Goal: Transaction & Acquisition: Purchase product/service

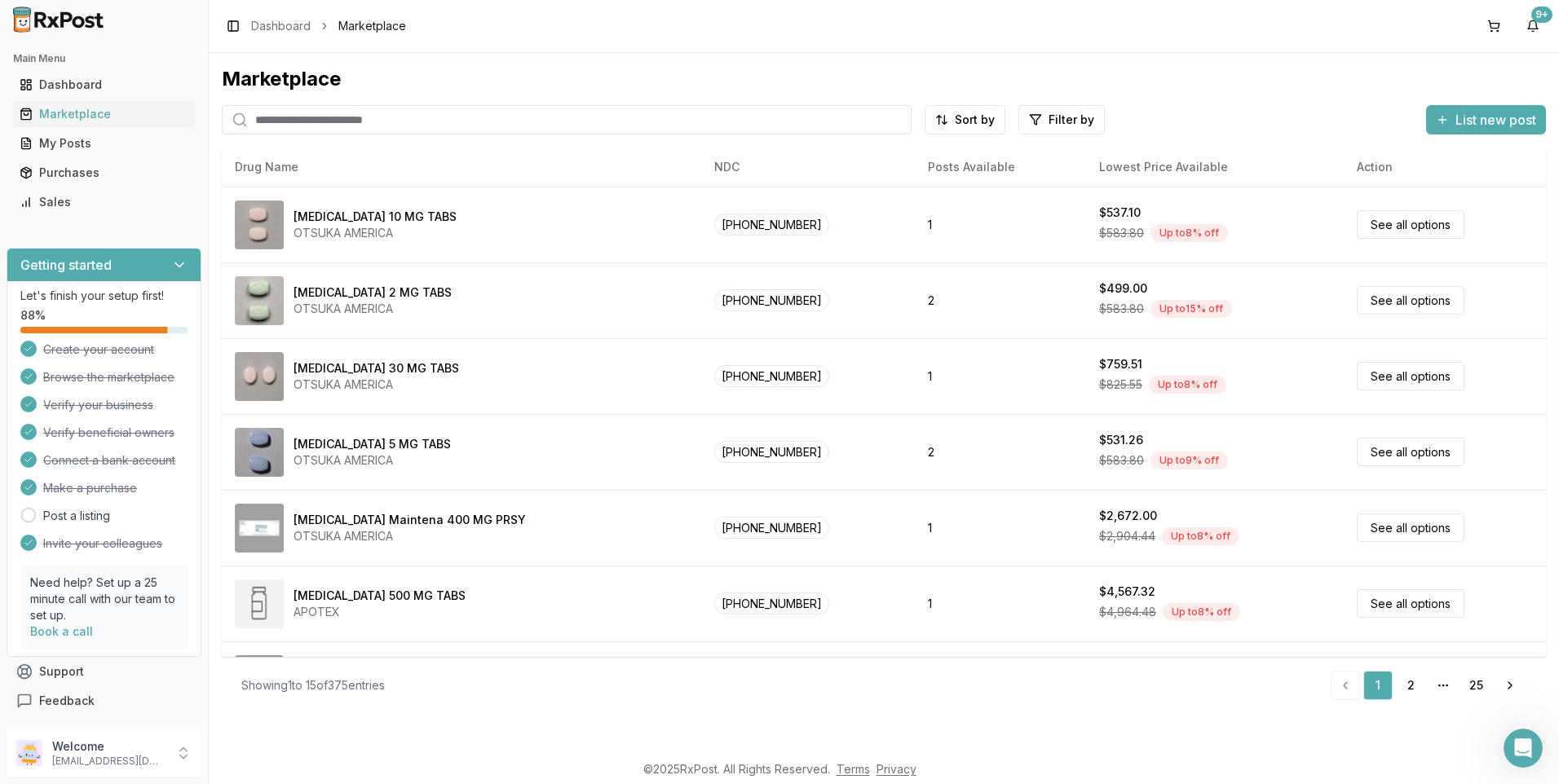
click at [279, 120] on input "search" at bounding box center [567, 120] width 690 height 29
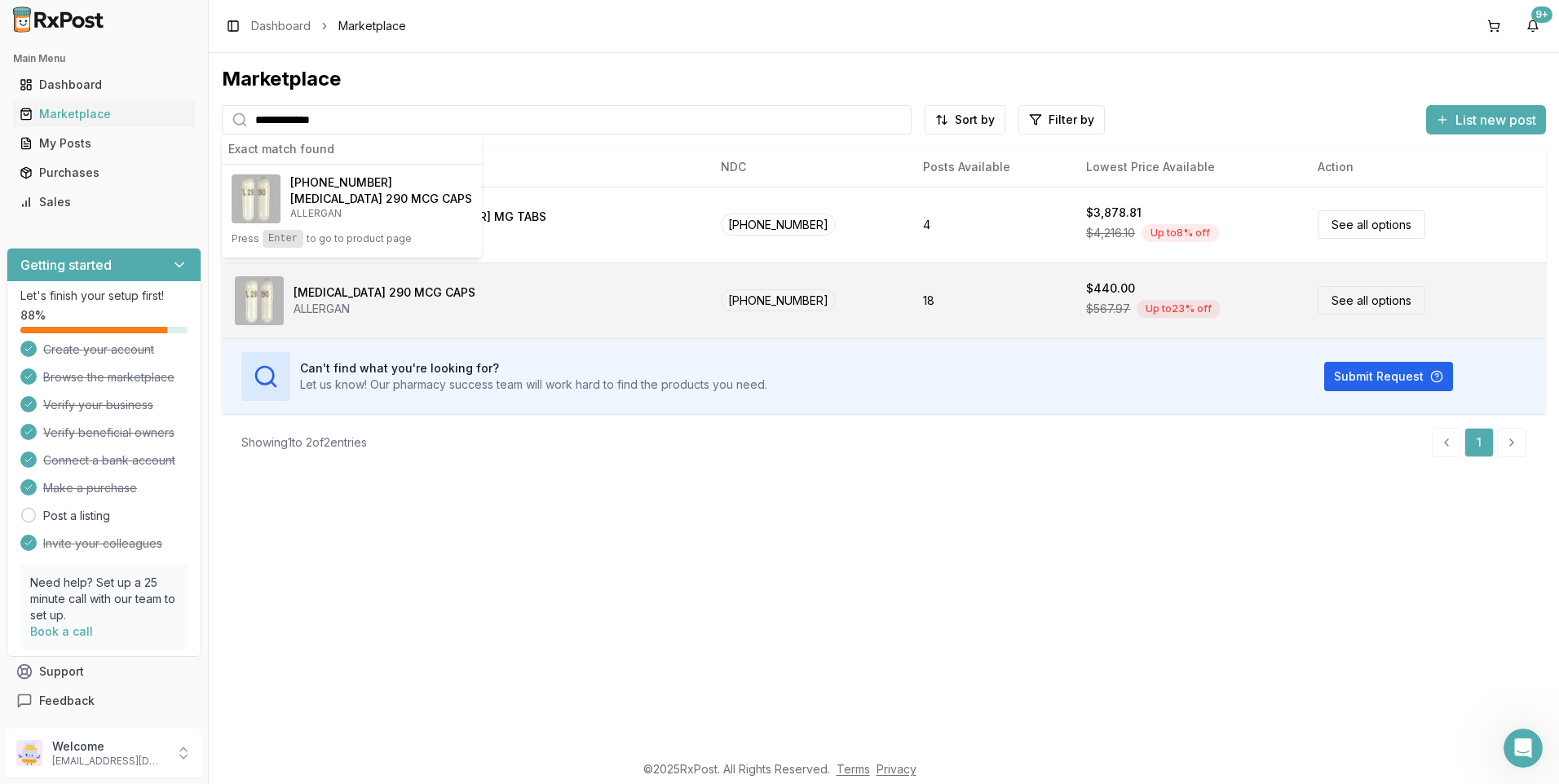
type input "**********"
click at [1367, 300] on link "See all options" at bounding box center [1371, 301] width 108 height 29
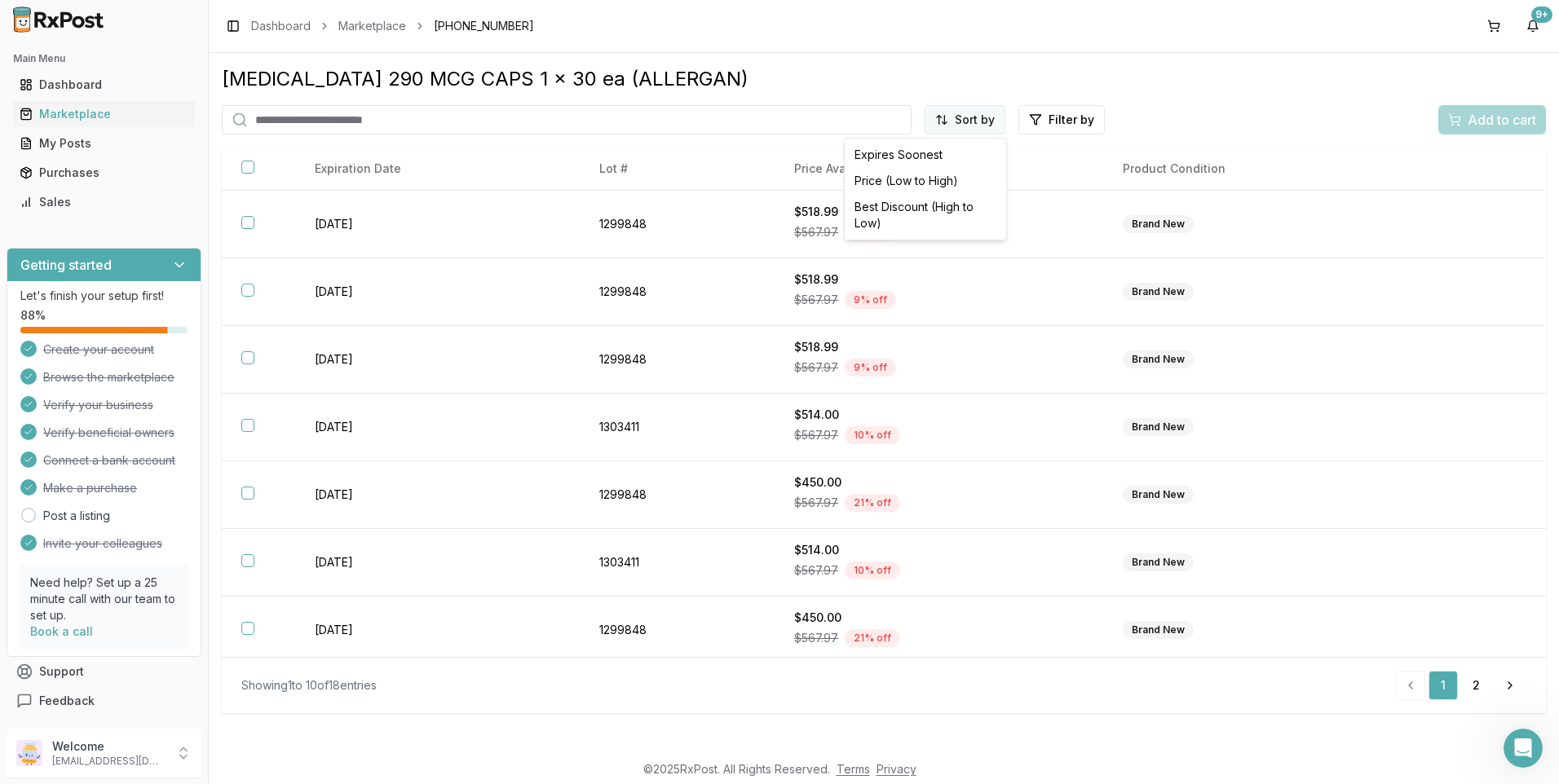
click at [970, 118] on html "Main Menu Dashboard Marketplace My Posts Purchases Sales Getting started Let's …" at bounding box center [780, 392] width 1559 height 784
click at [910, 182] on div "Price (Low to High)" at bounding box center [924, 180] width 155 height 26
click at [348, 24] on link "Marketplace" at bounding box center [372, 26] width 68 height 16
click at [392, 21] on link "Marketplace" at bounding box center [372, 26] width 68 height 16
click at [97, 117] on div "Marketplace" at bounding box center [104, 114] width 168 height 16
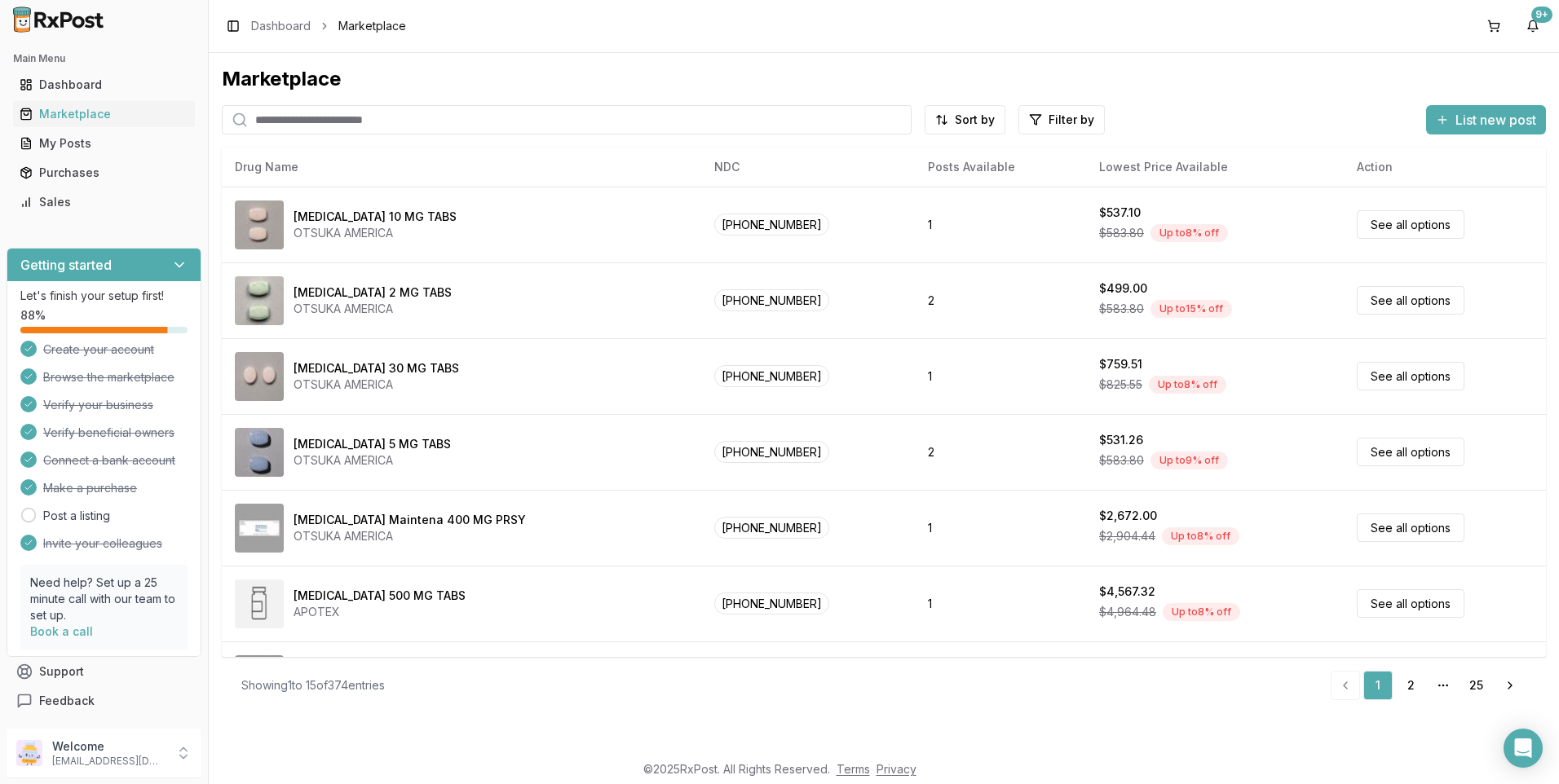
click at [299, 117] on input "search" at bounding box center [567, 120] width 690 height 29
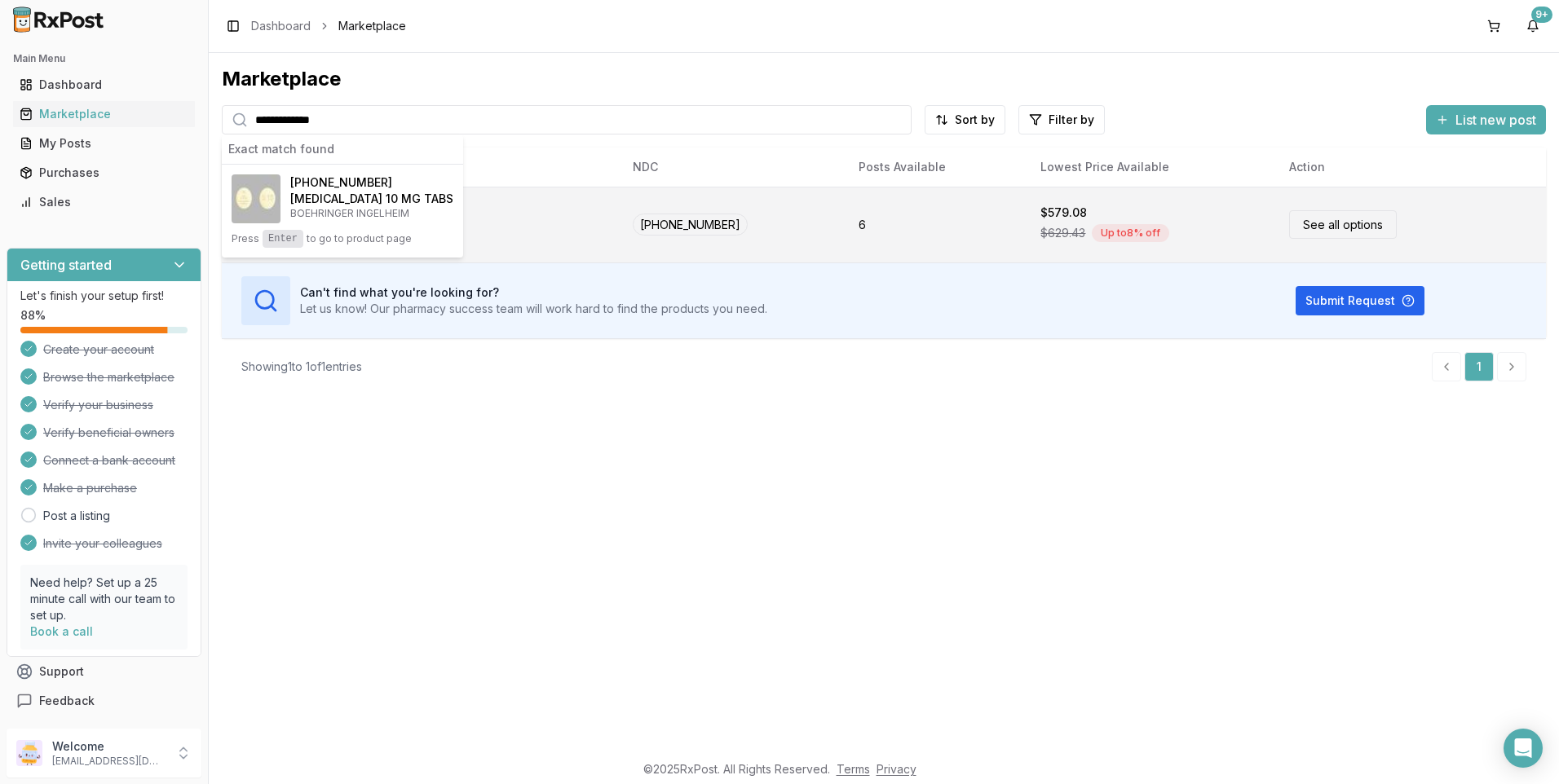
type input "**********"
click at [1336, 228] on link "See all options" at bounding box center [1343, 225] width 108 height 29
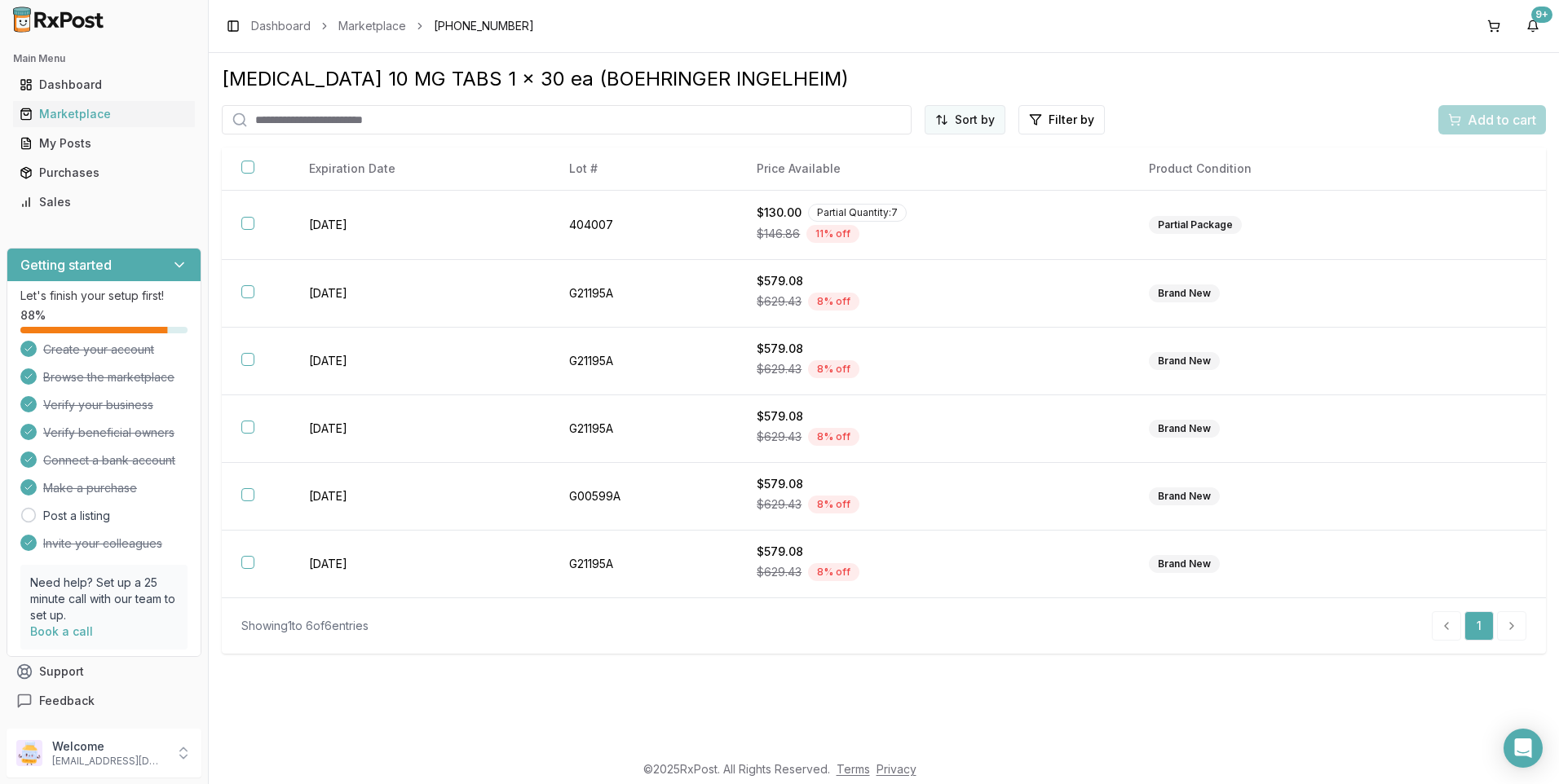
click at [960, 119] on html "Main Menu Dashboard Marketplace My Posts Purchases Sales Getting started Let's …" at bounding box center [780, 392] width 1559 height 784
click at [922, 178] on div "Price (Low to High)" at bounding box center [924, 180] width 155 height 26
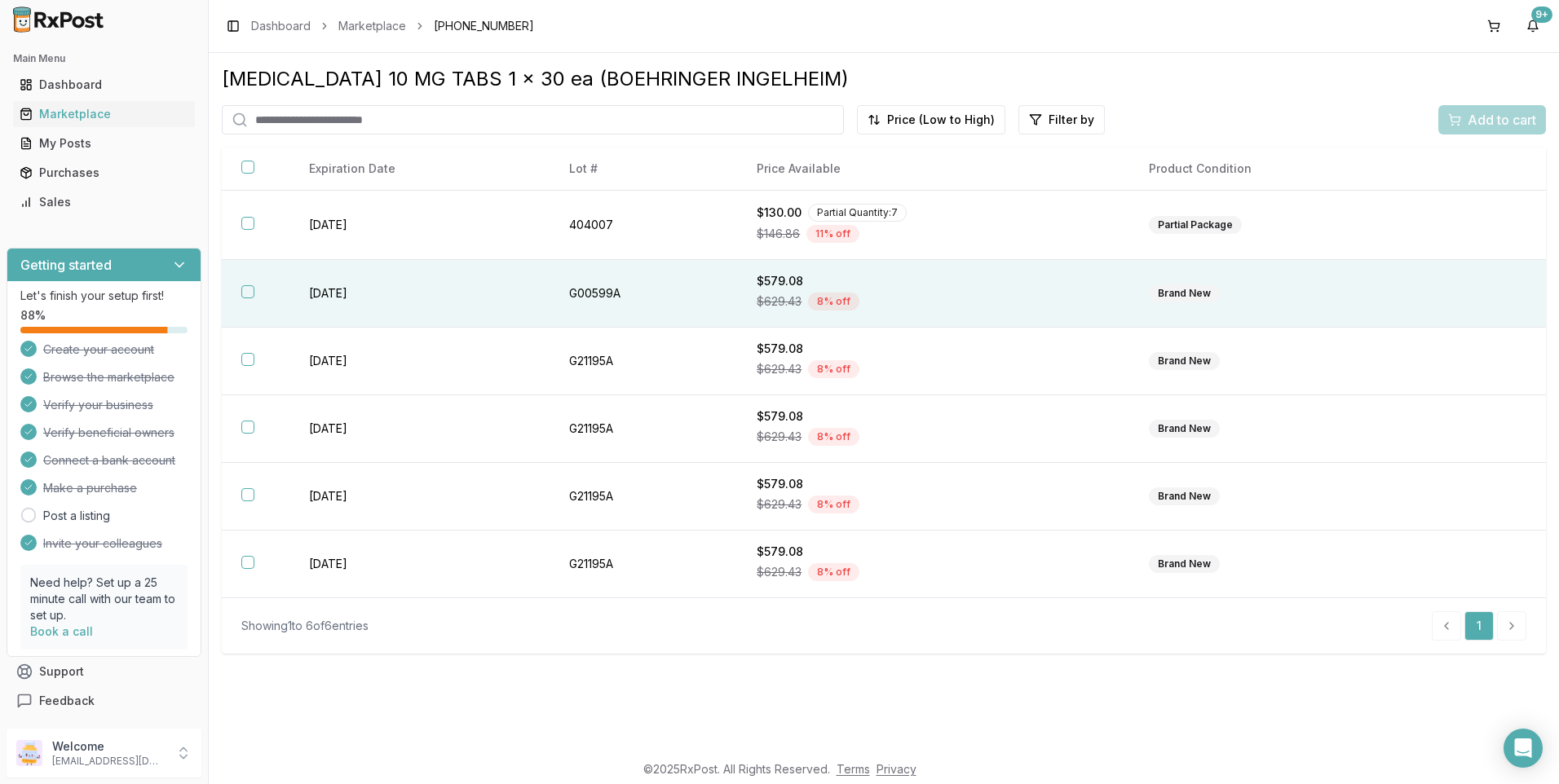
click at [250, 286] on button "button" at bounding box center [248, 292] width 13 height 13
click at [1477, 119] on span "Add to cart" at bounding box center [1502, 120] width 69 height 20
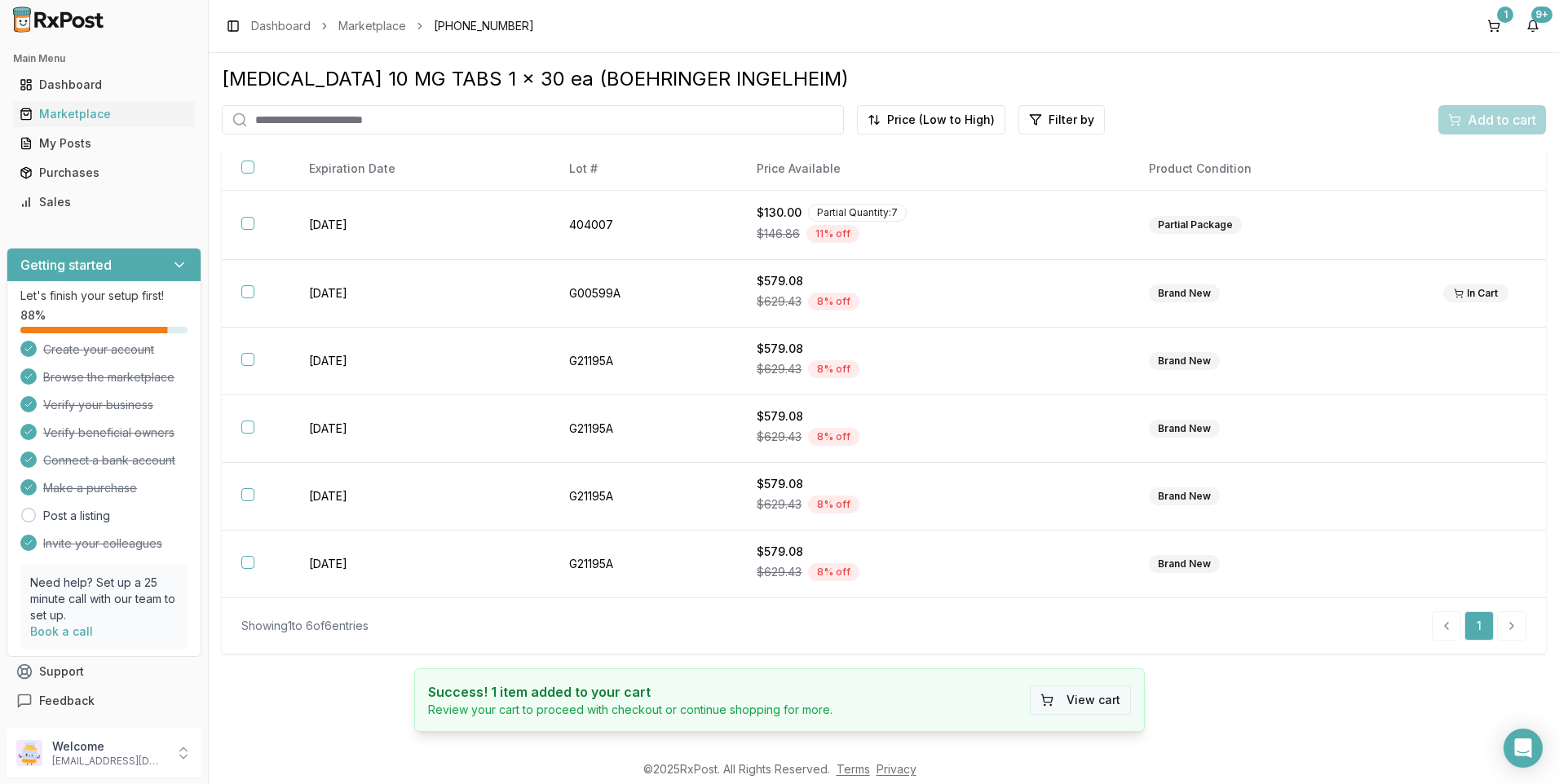
click at [1126, 705] on button "View cart" at bounding box center [1080, 700] width 101 height 29
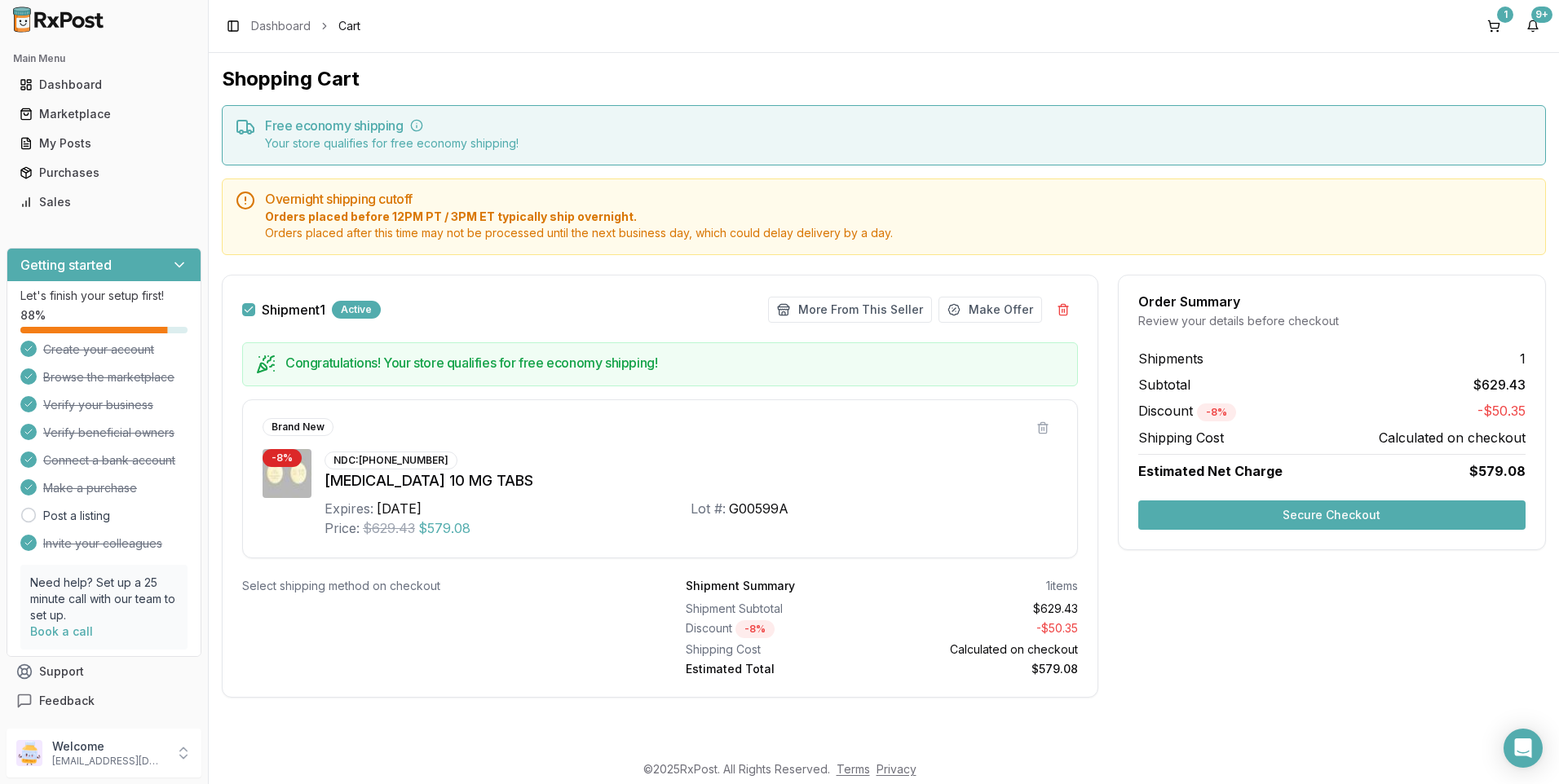
click at [1340, 512] on button "Secure Checkout" at bounding box center [1332, 515] width 387 height 29
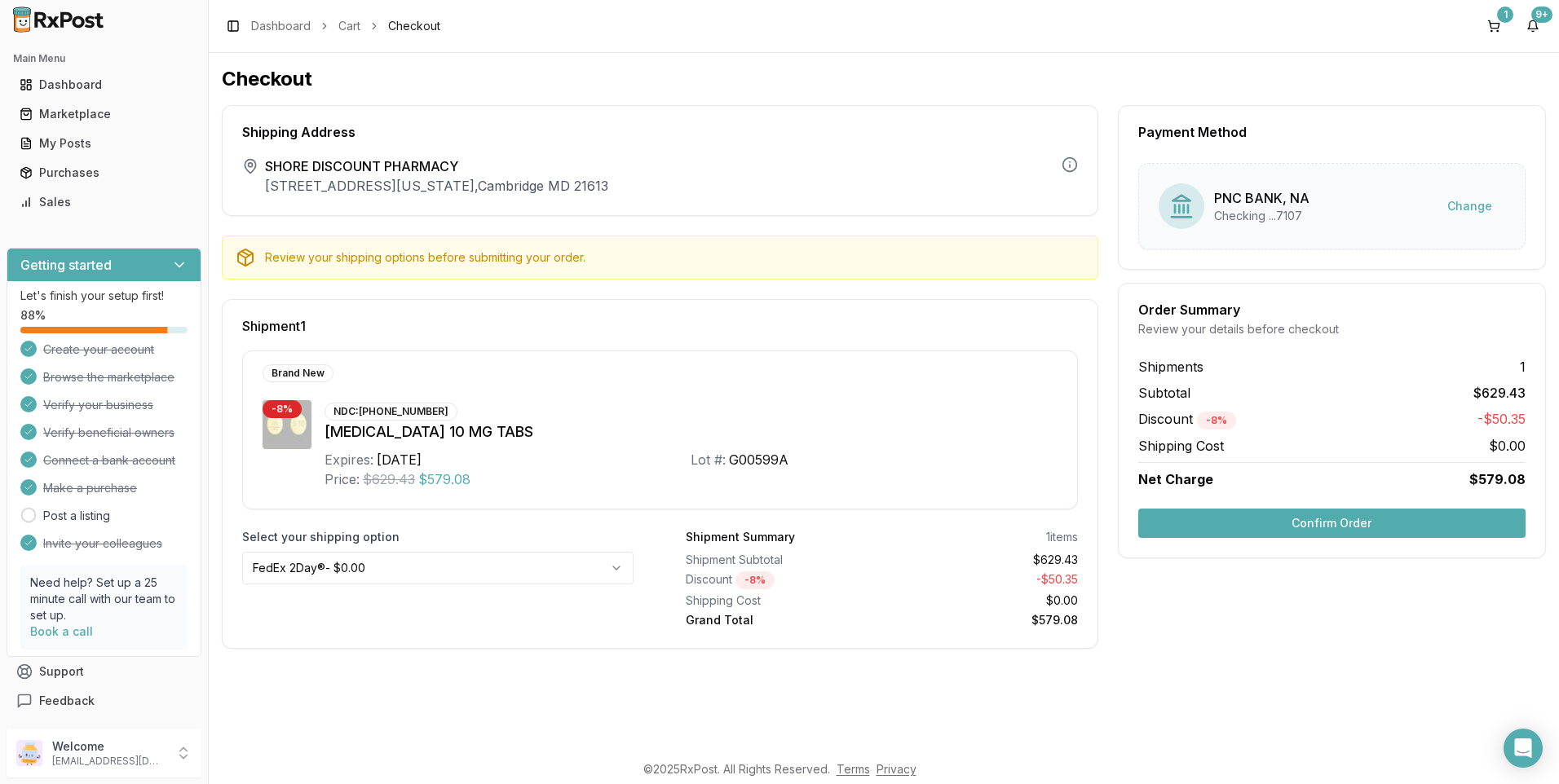
click at [1379, 520] on button "Confirm Order" at bounding box center [1332, 523] width 387 height 29
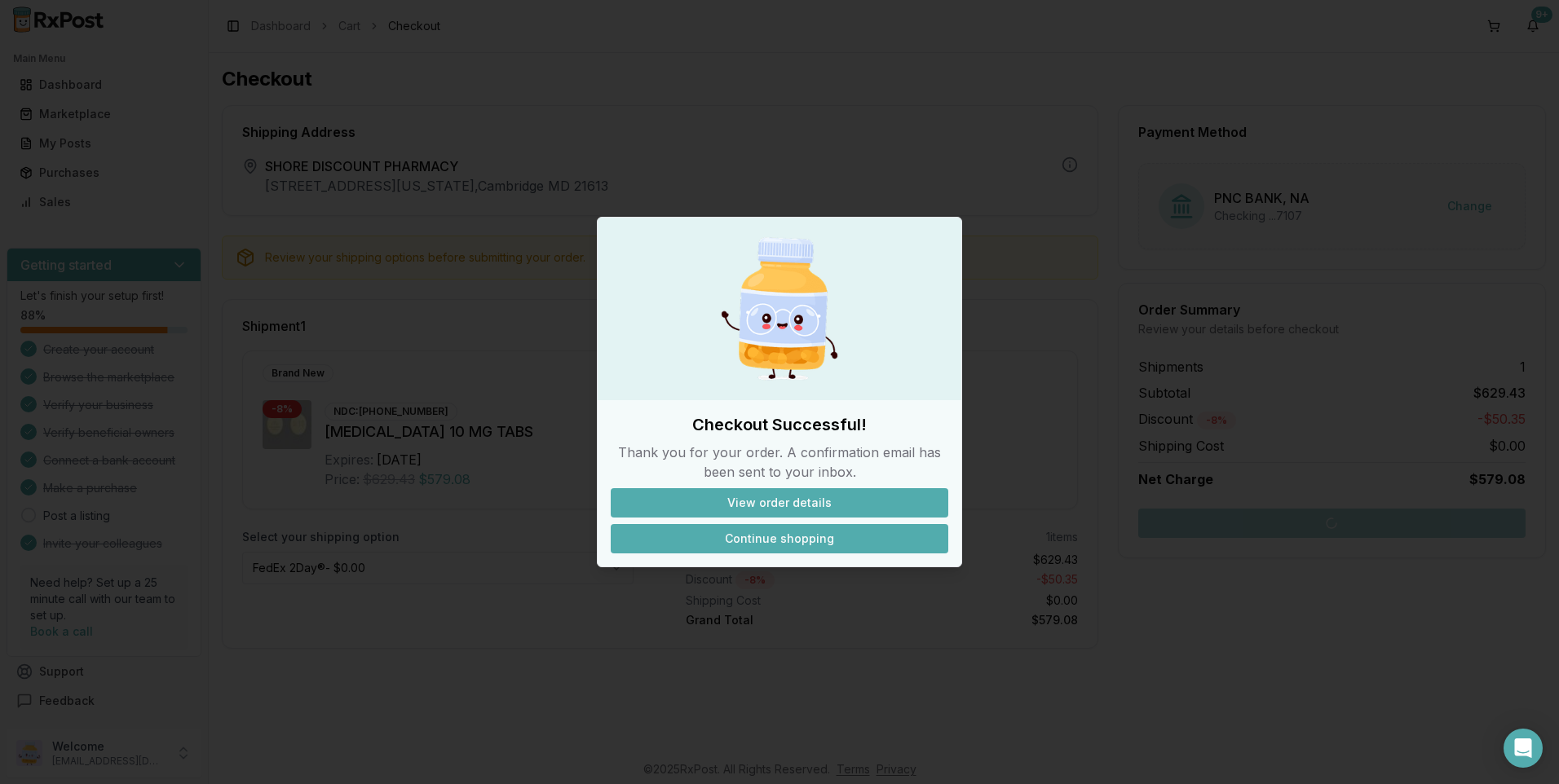
click at [799, 536] on button "Continue shopping" at bounding box center [779, 539] width 338 height 29
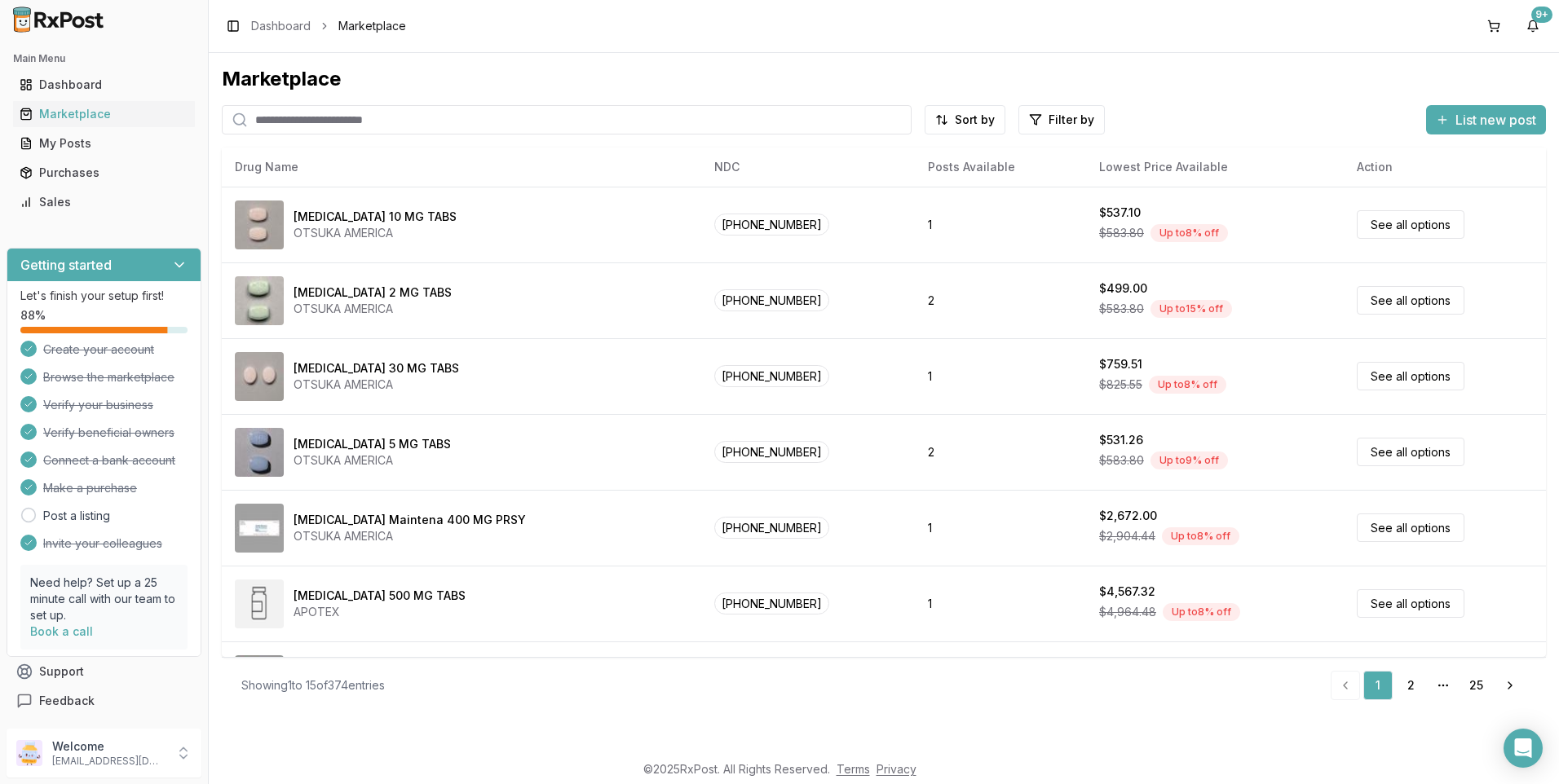
click at [348, 115] on input "search" at bounding box center [567, 120] width 690 height 29
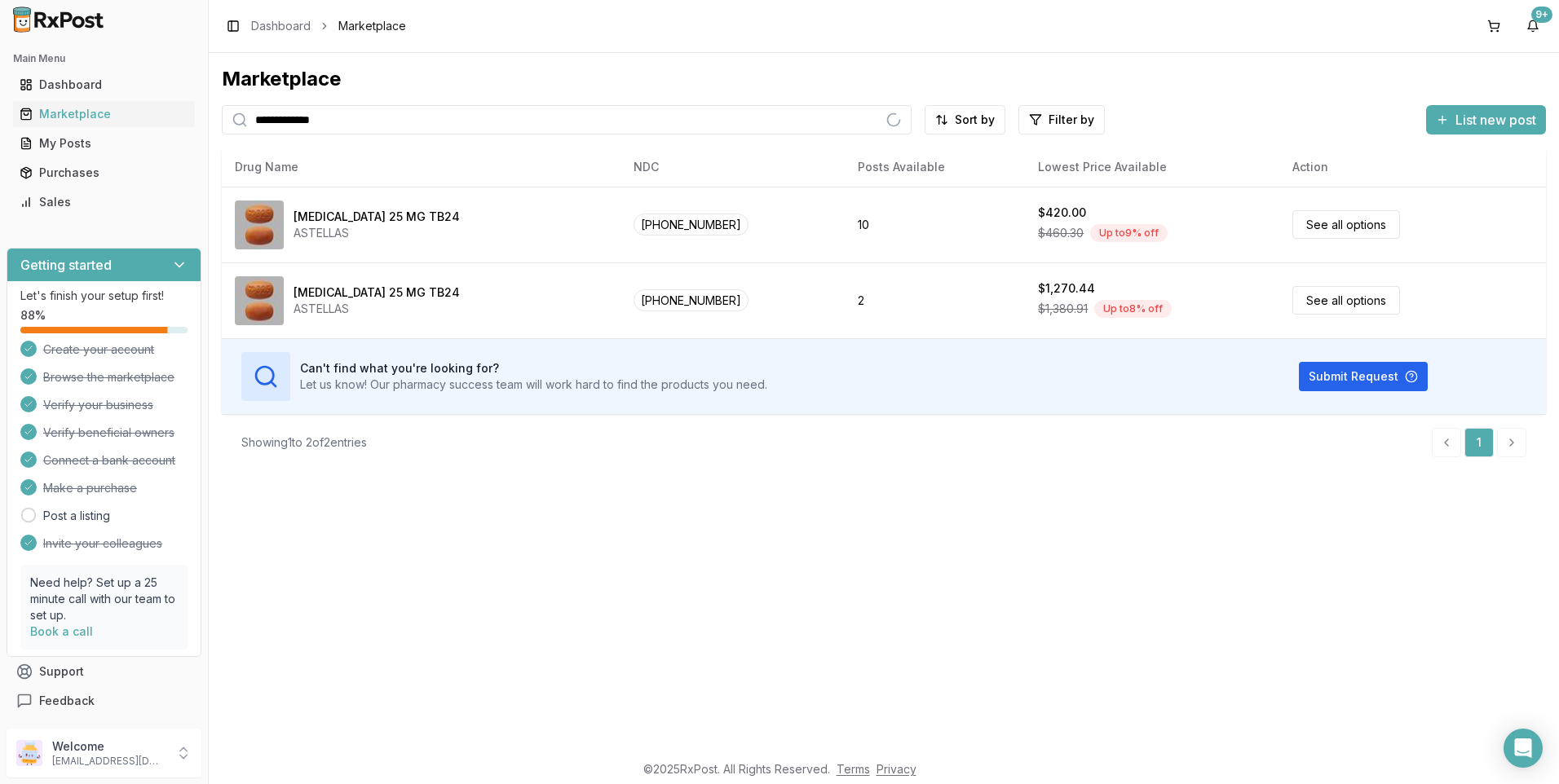
type input "**********"
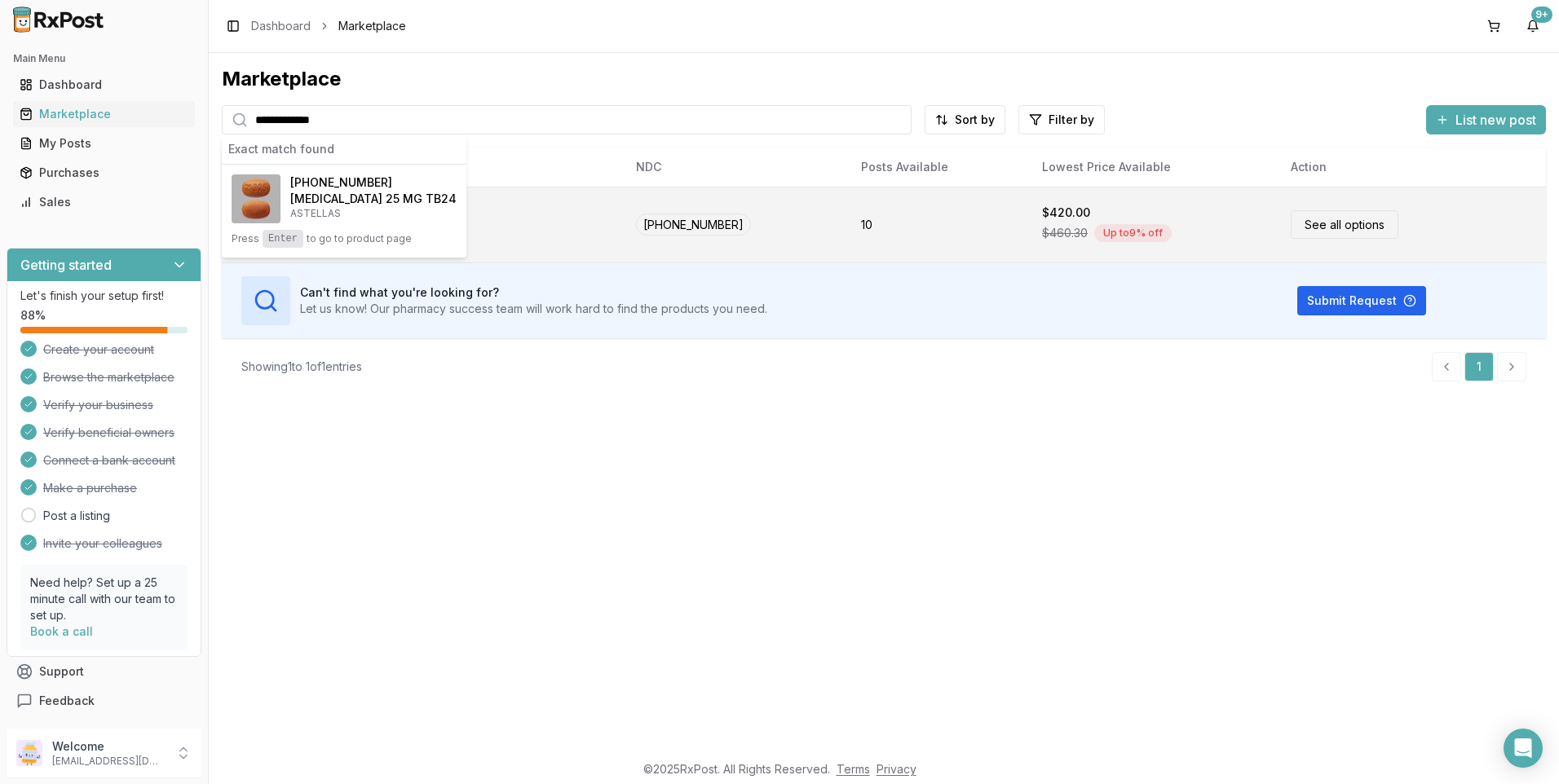
click at [1326, 226] on link "See all options" at bounding box center [1344, 225] width 108 height 29
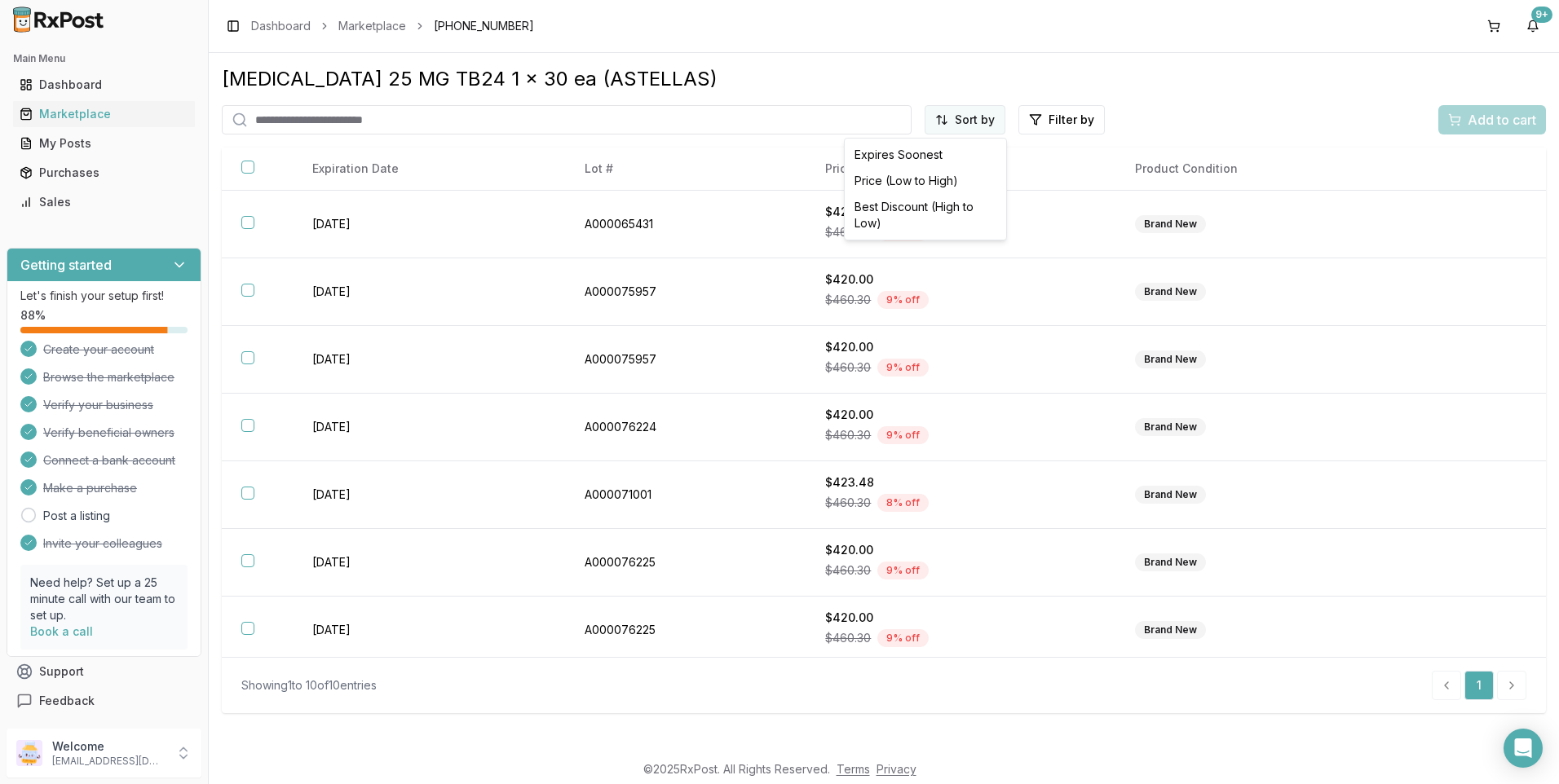
click at [994, 120] on html "Main Menu Dashboard Marketplace My Posts Purchases Sales Getting started Let's …" at bounding box center [780, 392] width 1559 height 784
click at [904, 183] on div "Price (Low to High)" at bounding box center [924, 180] width 155 height 26
click at [387, 20] on link "Marketplace" at bounding box center [372, 26] width 68 height 16
click at [79, 114] on div "Marketplace" at bounding box center [104, 114] width 168 height 16
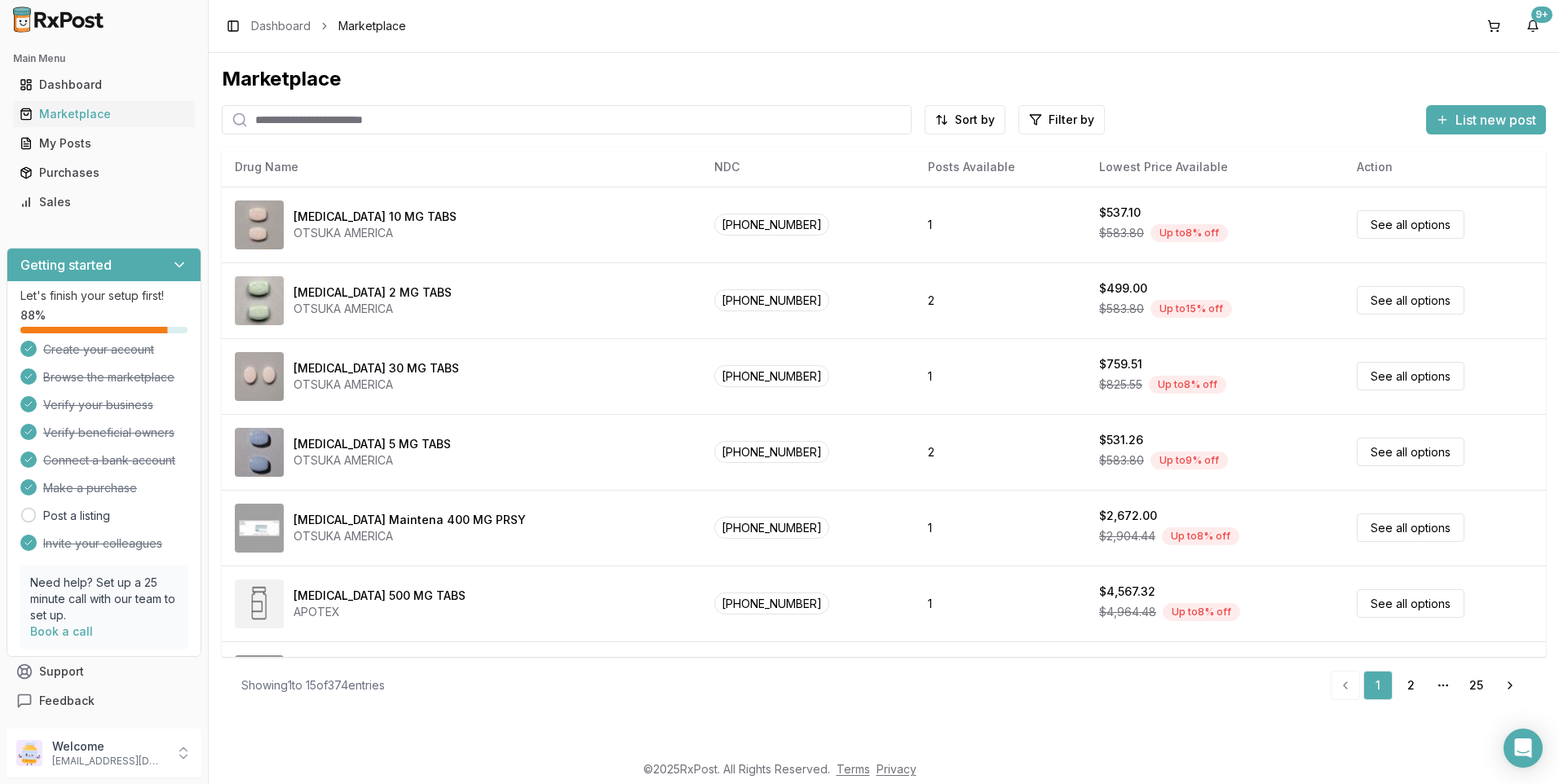
click at [268, 118] on input "search" at bounding box center [567, 120] width 690 height 29
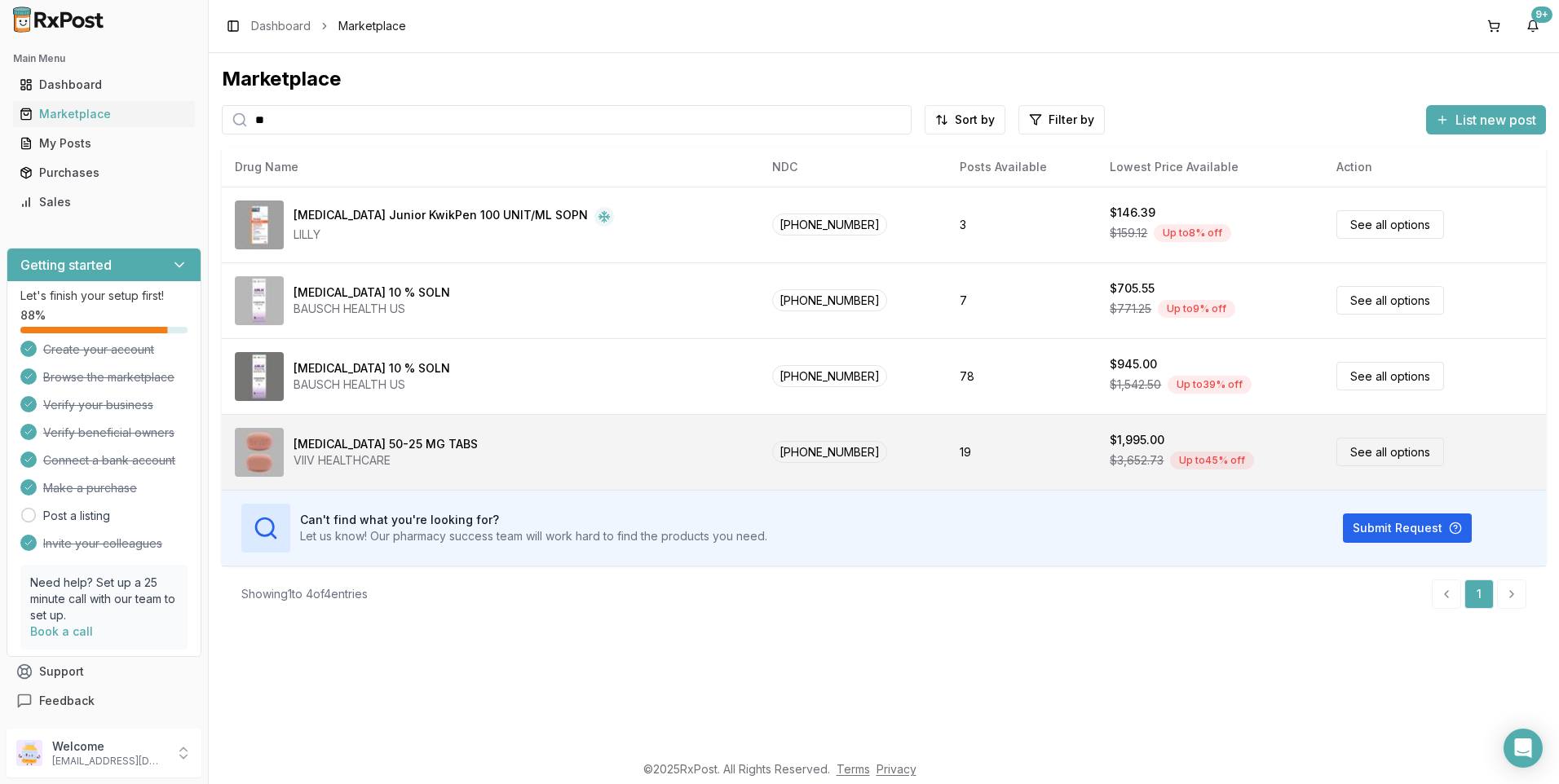
type input "**"
click at [1358, 445] on link "See all options" at bounding box center [1390, 453] width 108 height 29
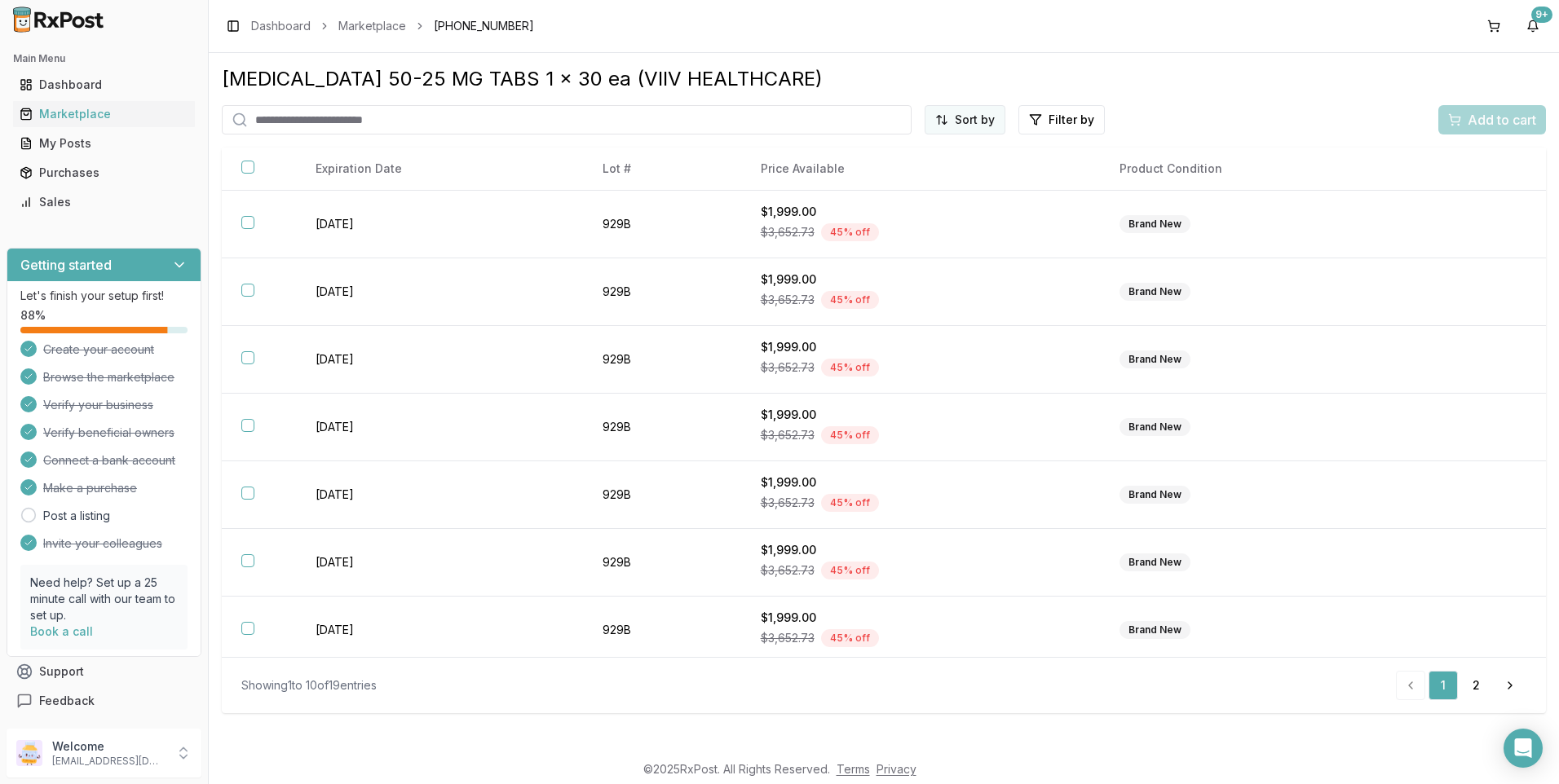
click at [982, 119] on html "Main Menu Dashboard Marketplace My Posts Purchases Sales Getting started Let's …" at bounding box center [780, 392] width 1559 height 784
click at [924, 184] on div "Price (Low to High)" at bounding box center [924, 180] width 155 height 26
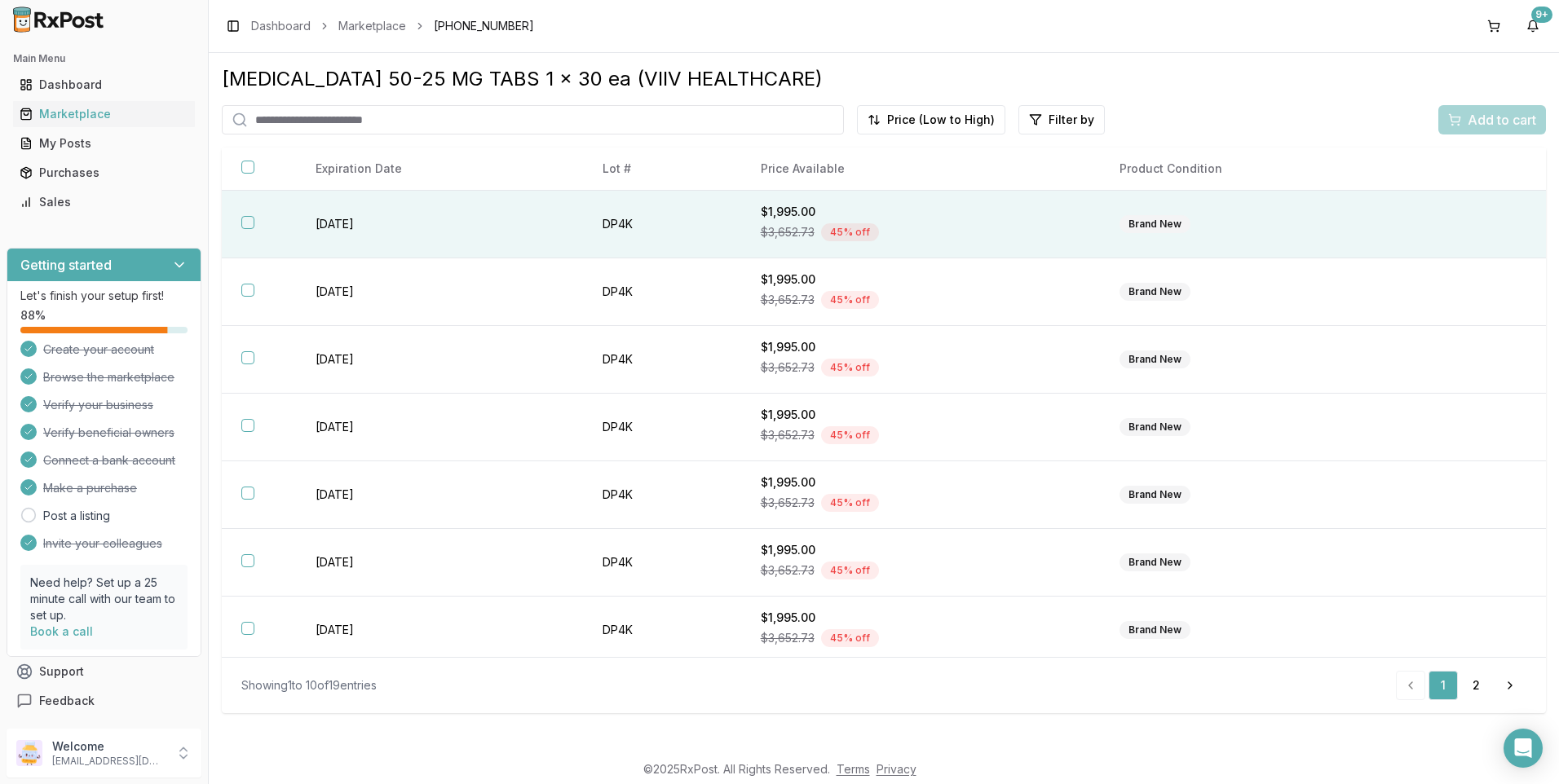
click at [246, 223] on button "button" at bounding box center [248, 223] width 13 height 13
click at [1476, 113] on span "Add to cart" at bounding box center [1502, 120] width 69 height 20
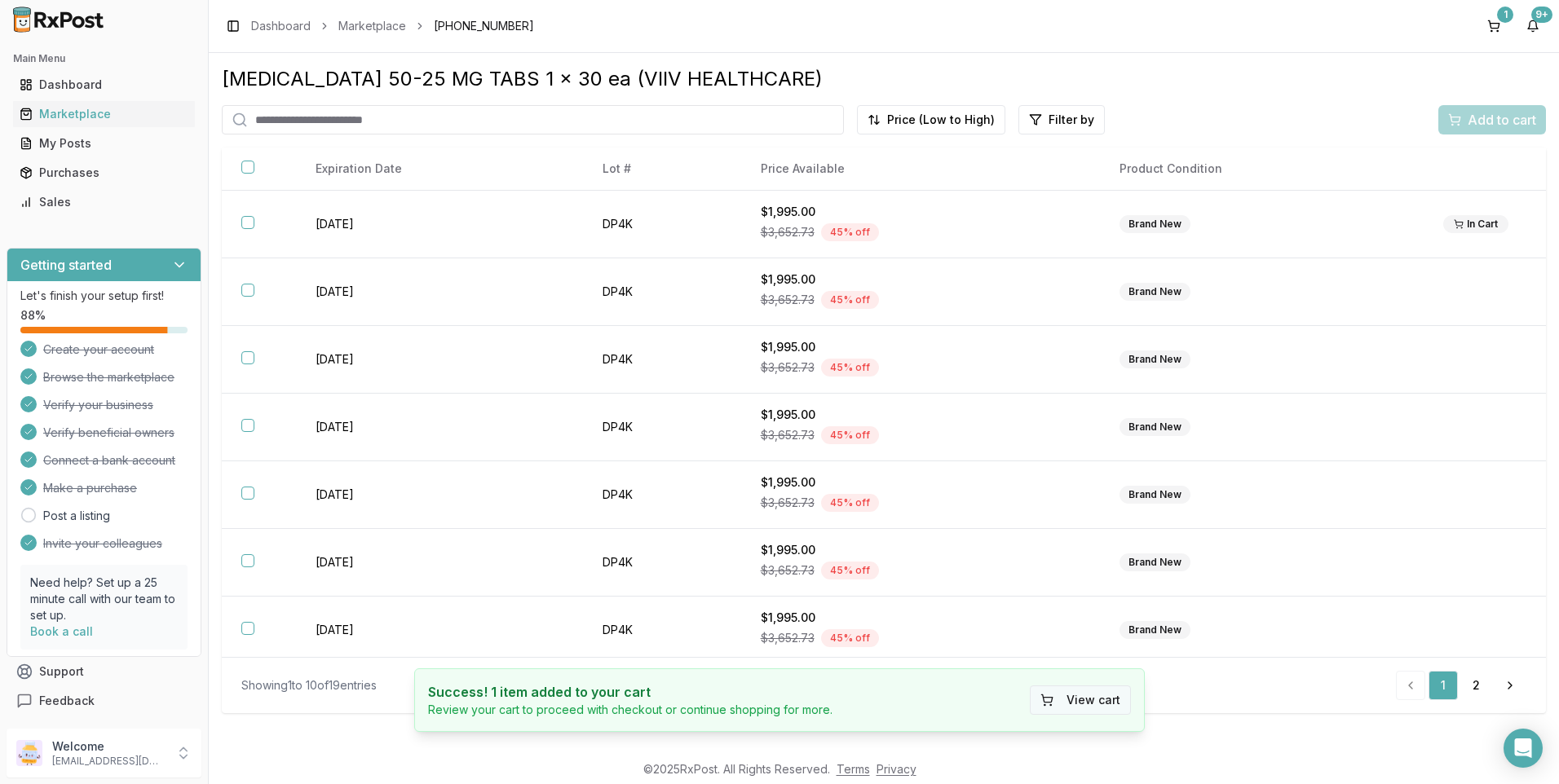
click at [1095, 694] on button "View cart" at bounding box center [1080, 700] width 101 height 29
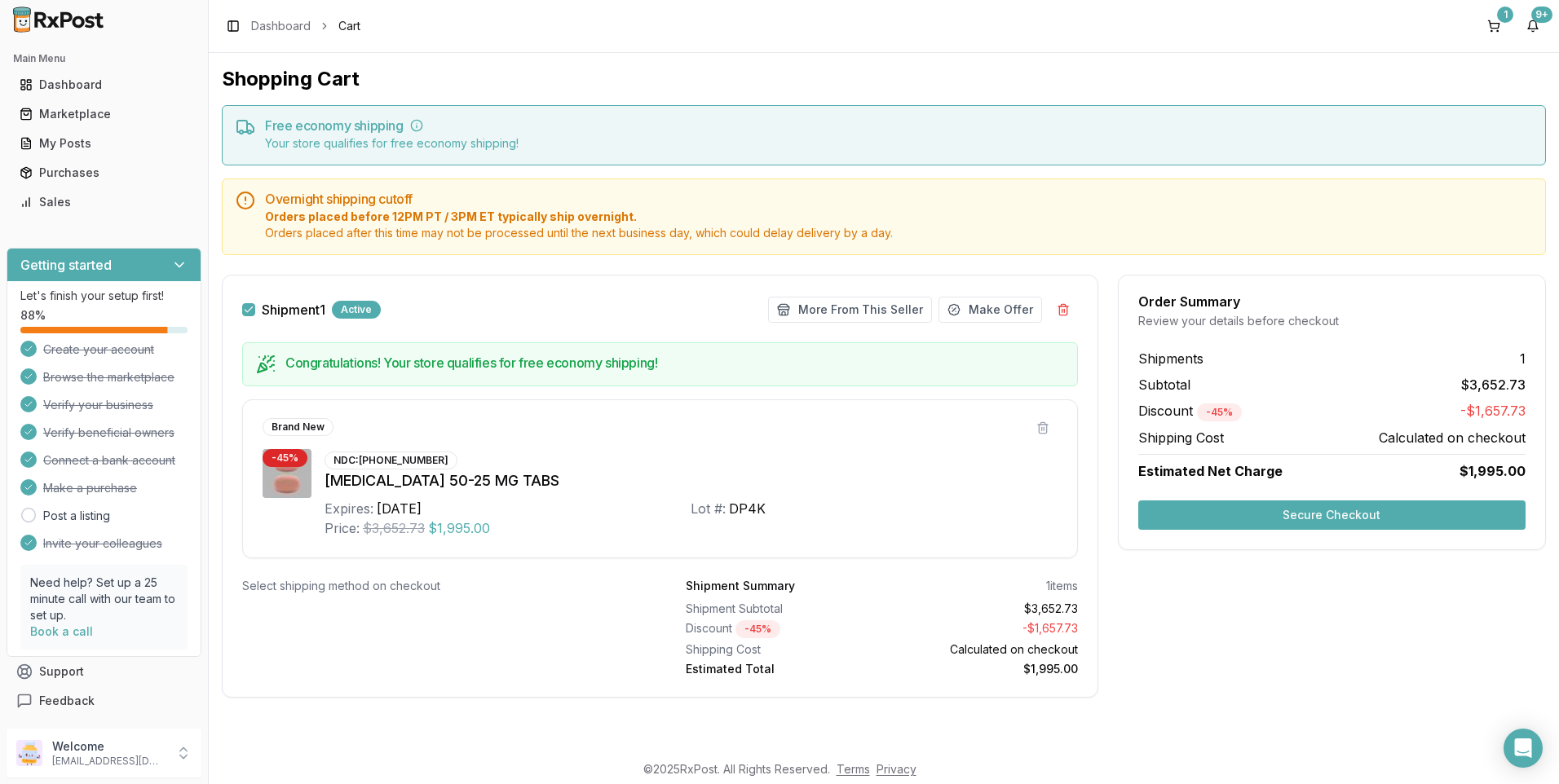
click at [1368, 515] on button "Secure Checkout" at bounding box center [1332, 515] width 387 height 29
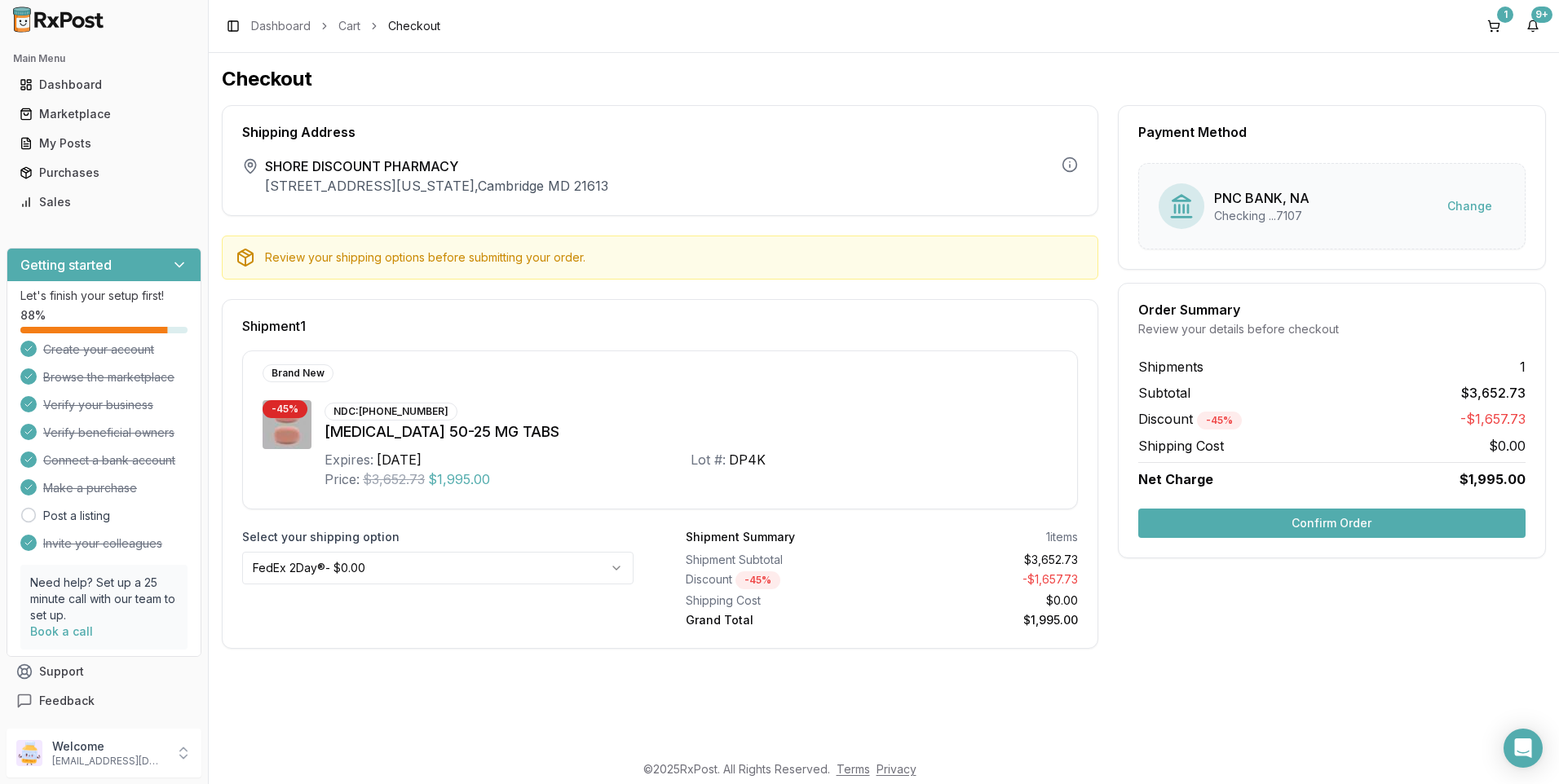
click at [615, 569] on html "Main Menu Dashboard Marketplace My Posts Purchases Sales Getting started Let's …" at bounding box center [780, 392] width 1559 height 784
click at [1386, 520] on button "Confirm Order" at bounding box center [1332, 523] width 387 height 29
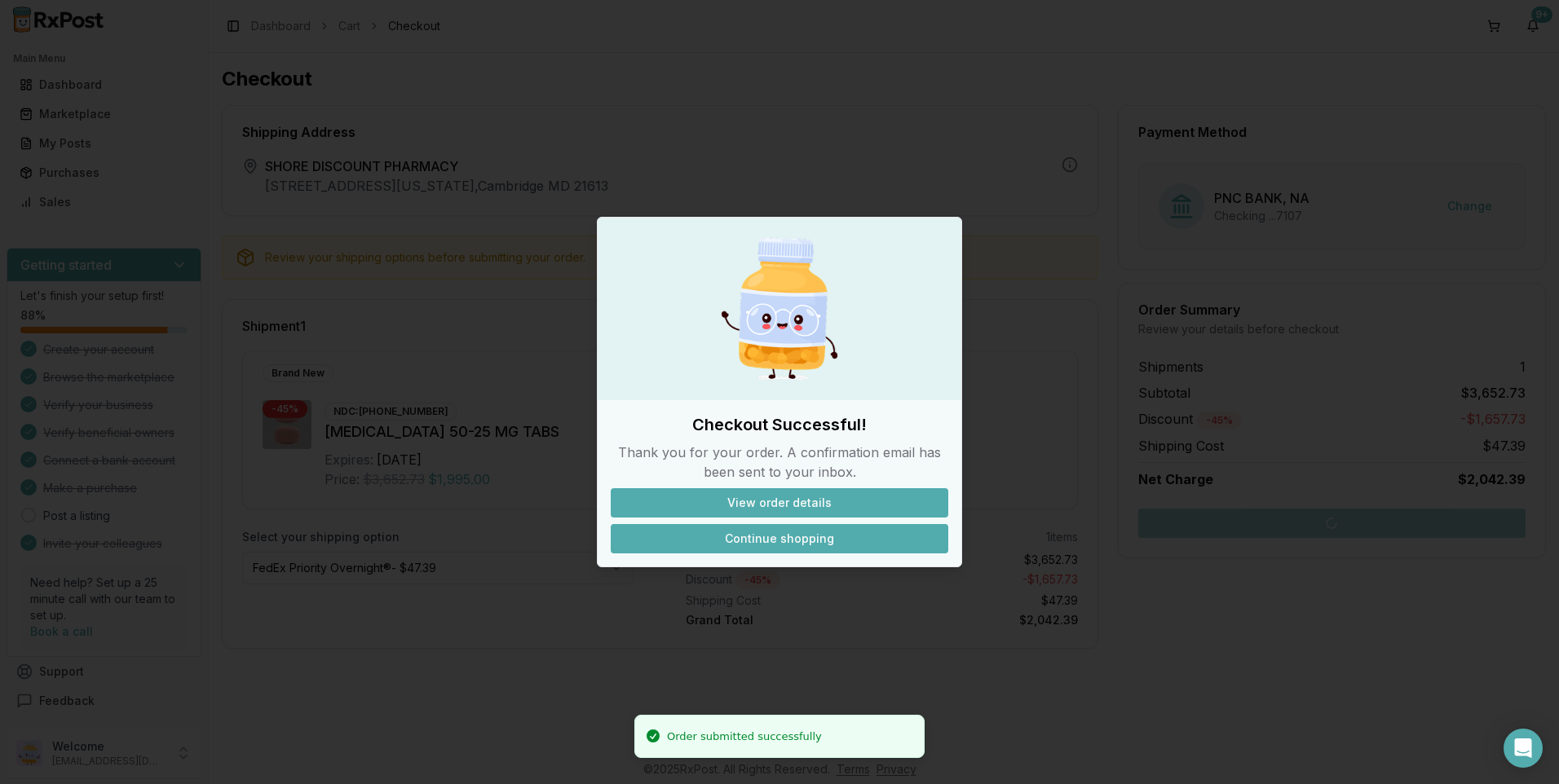
click at [805, 540] on button "Continue shopping" at bounding box center [779, 539] width 338 height 29
